Goal: Book appointment/travel/reservation

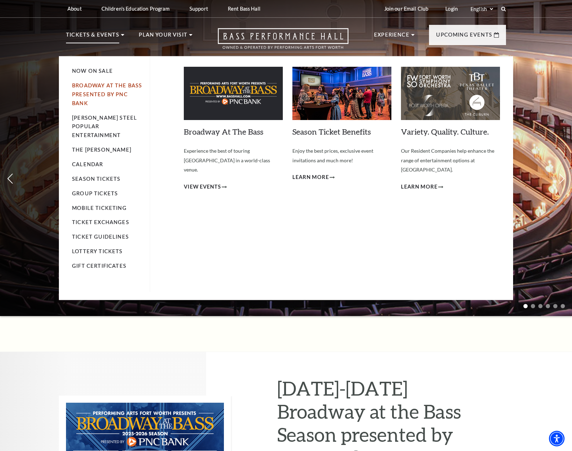
click at [100, 83] on link "Broadway At The Bass presented by PNC Bank" at bounding box center [107, 94] width 70 height 24
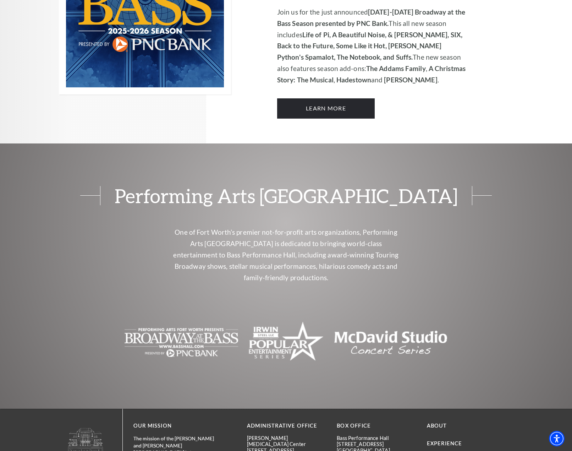
scroll to position [431, 0]
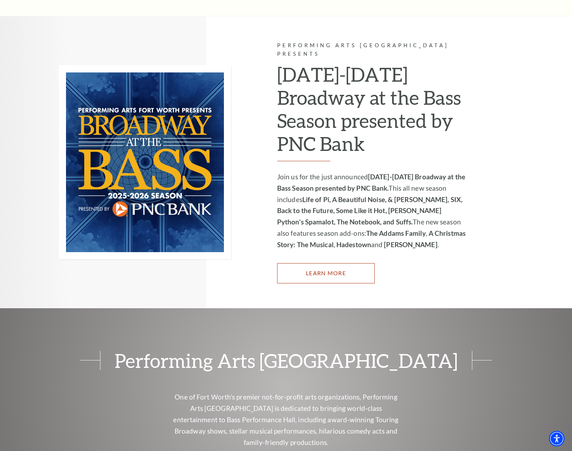
click at [332, 266] on link "Learn More" at bounding box center [326, 273] width 98 height 20
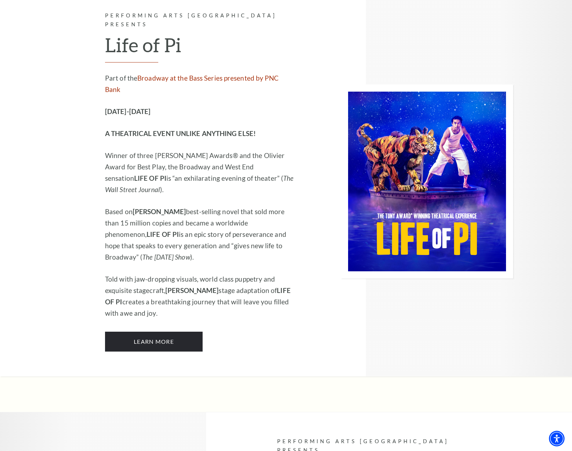
scroll to position [887, 0]
drag, startPoint x: 436, startPoint y: 91, endPoint x: 295, endPoint y: 281, distance: 236.5
click at [295, 281] on div at bounding box center [404, 182] width 218 height 390
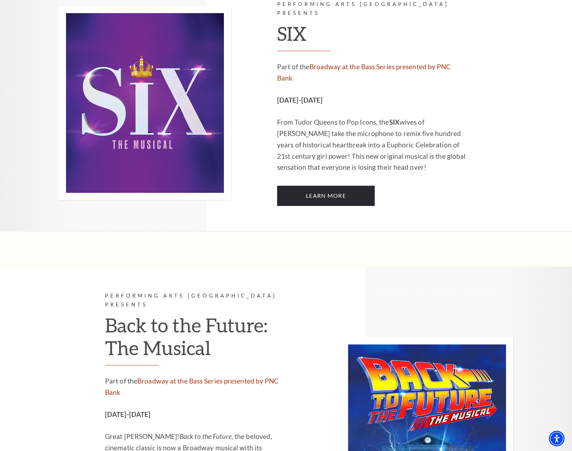
scroll to position [2804, 0]
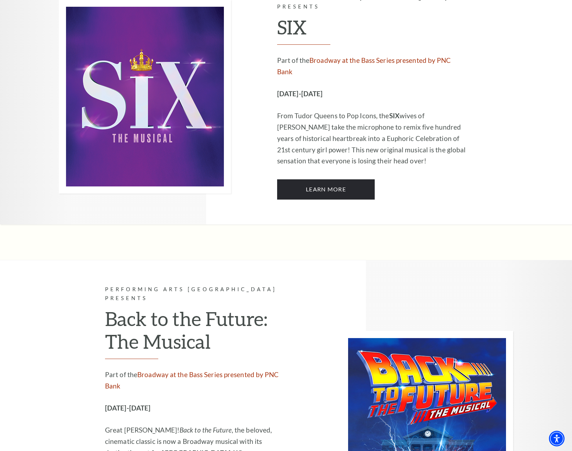
drag, startPoint x: 523, startPoint y: 170, endPoint x: 427, endPoint y: 176, distance: 96.3
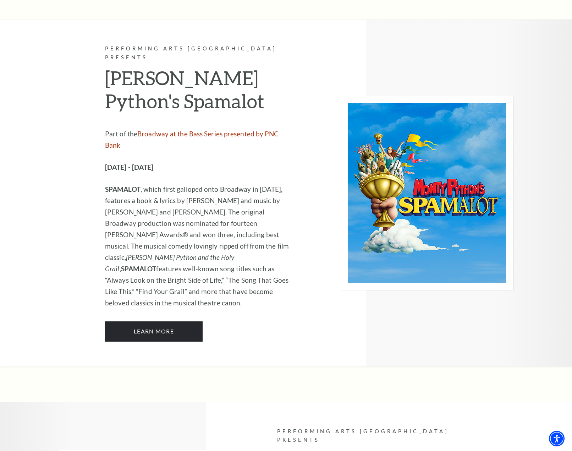
scroll to position [3797, 0]
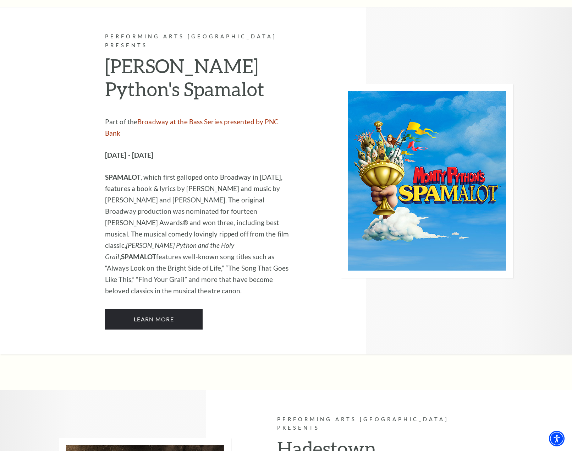
drag, startPoint x: 257, startPoint y: 190, endPoint x: 163, endPoint y: 192, distance: 93.7
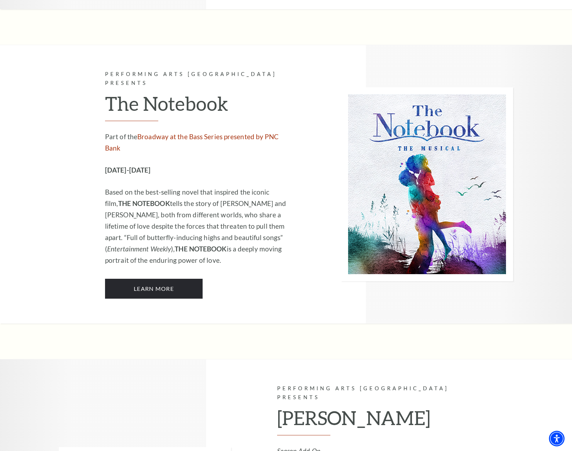
scroll to position [4472, 0]
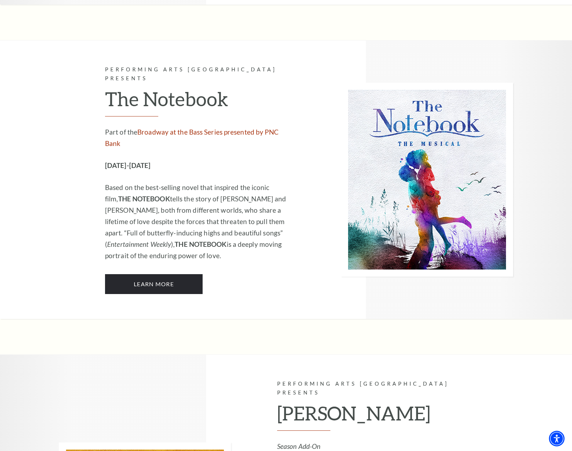
drag, startPoint x: 64, startPoint y: 189, endPoint x: 102, endPoint y: 161, distance: 47.0
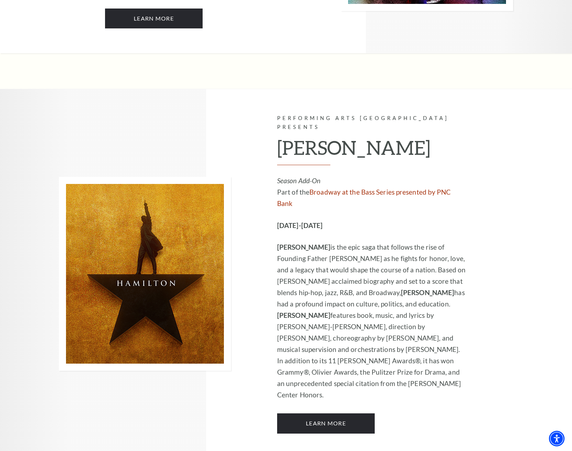
scroll to position [4685, 0]
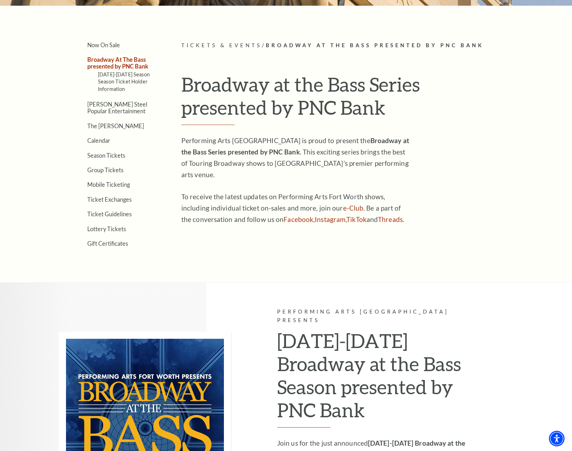
scroll to position [112, 0]
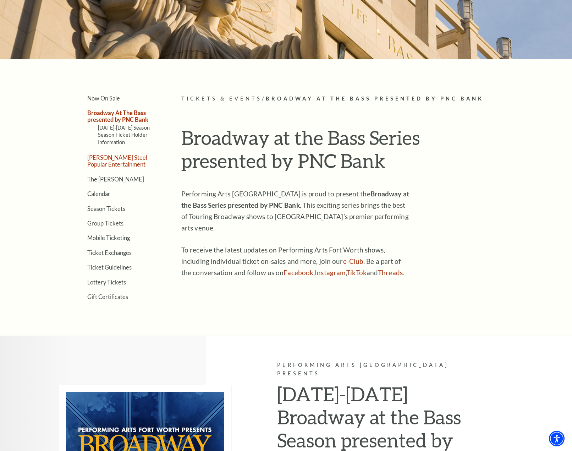
click at [114, 161] on link "[PERSON_NAME] Steel Popular Entertainment" at bounding box center [117, 160] width 60 height 13
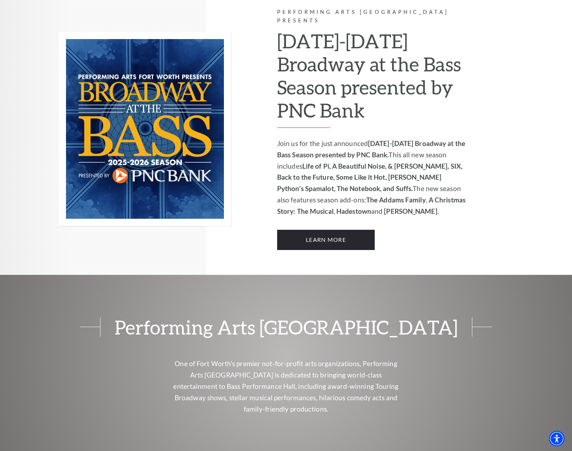
scroll to position [538, 0]
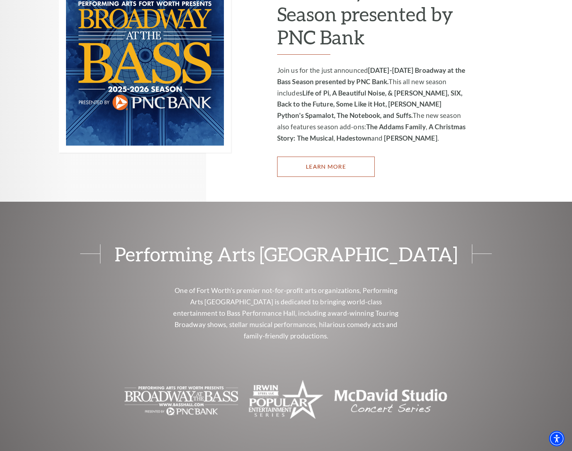
click at [341, 157] on link "Learn More" at bounding box center [326, 167] width 98 height 20
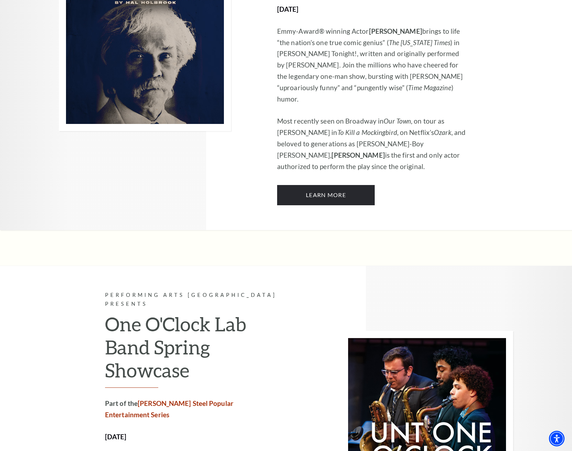
scroll to position [2164, 0]
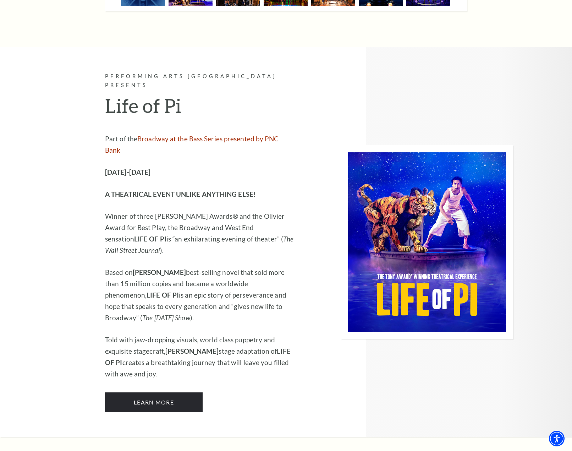
scroll to position [852, 0]
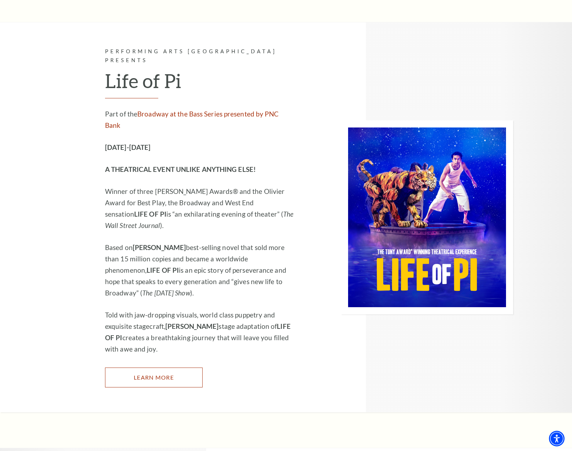
click at [153, 367] on link "Learn More" at bounding box center [154, 377] width 98 height 20
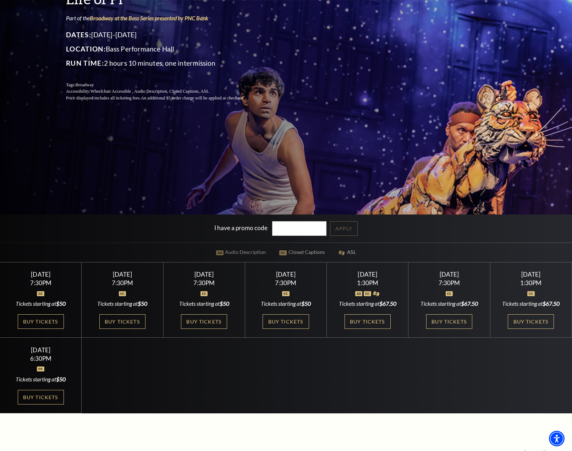
scroll to position [177, 0]
